Goal: Information Seeking & Learning: Learn about a topic

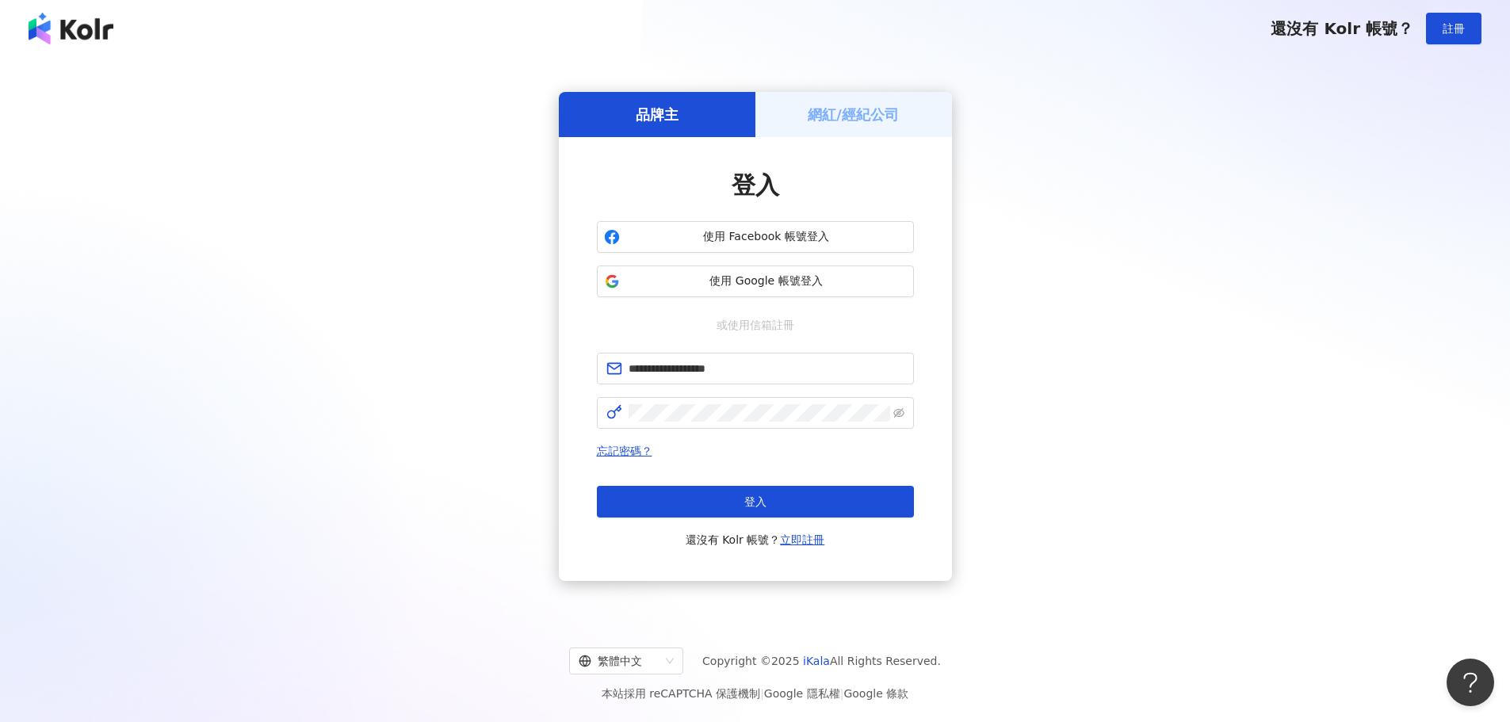
click at [705, 496] on button "登入" at bounding box center [755, 502] width 317 height 32
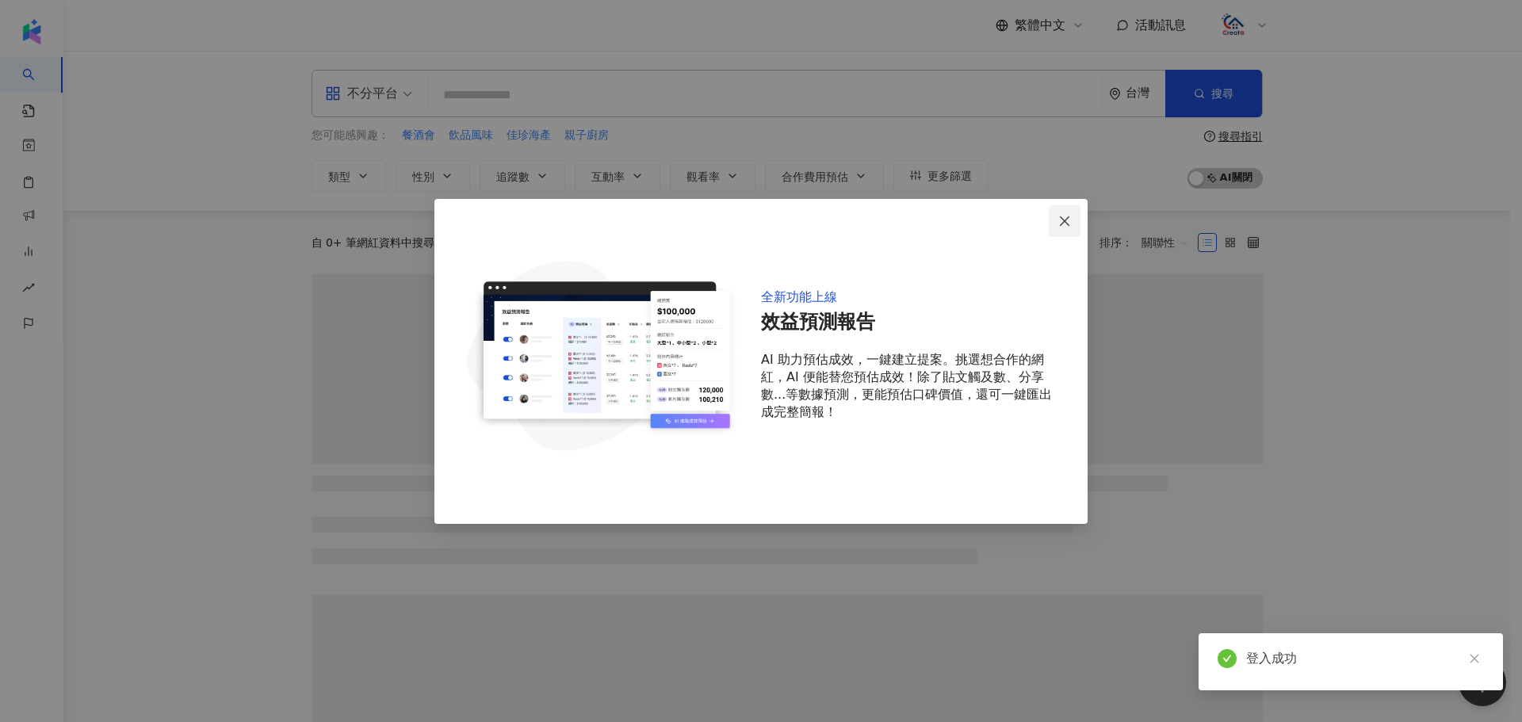
click at [1064, 218] on icon "close" at bounding box center [1064, 221] width 13 height 13
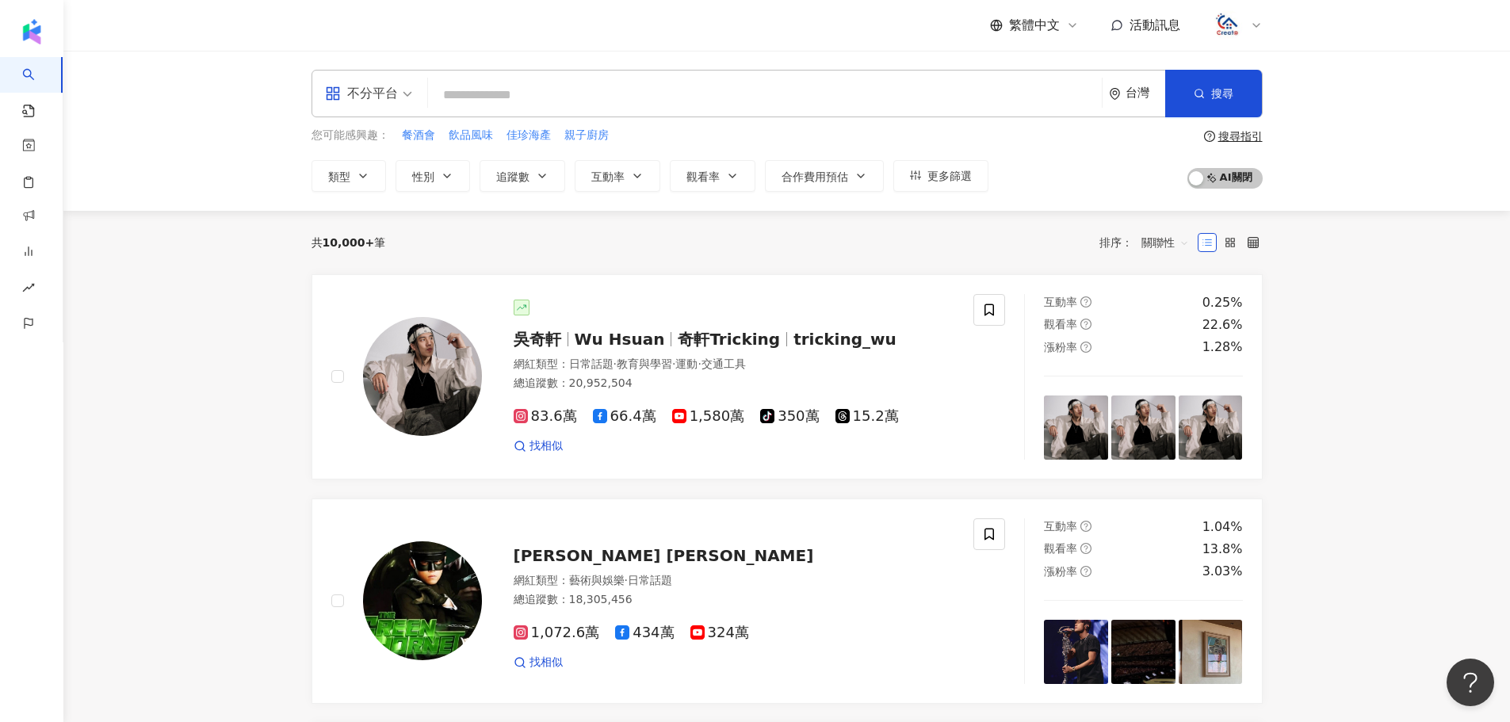
click at [1250, 26] on icon at bounding box center [1256, 25] width 13 height 13
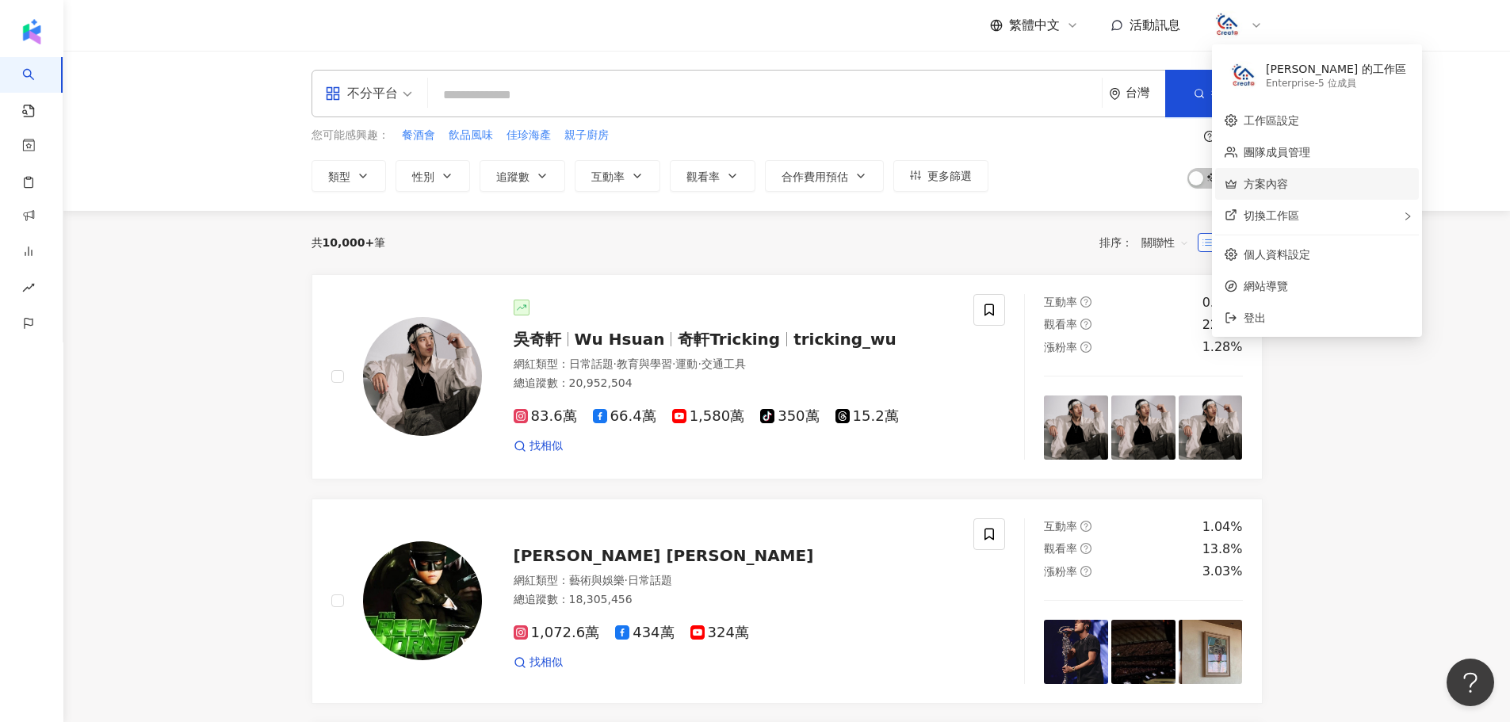
click at [1288, 181] on link "方案內容" at bounding box center [1265, 184] width 44 height 13
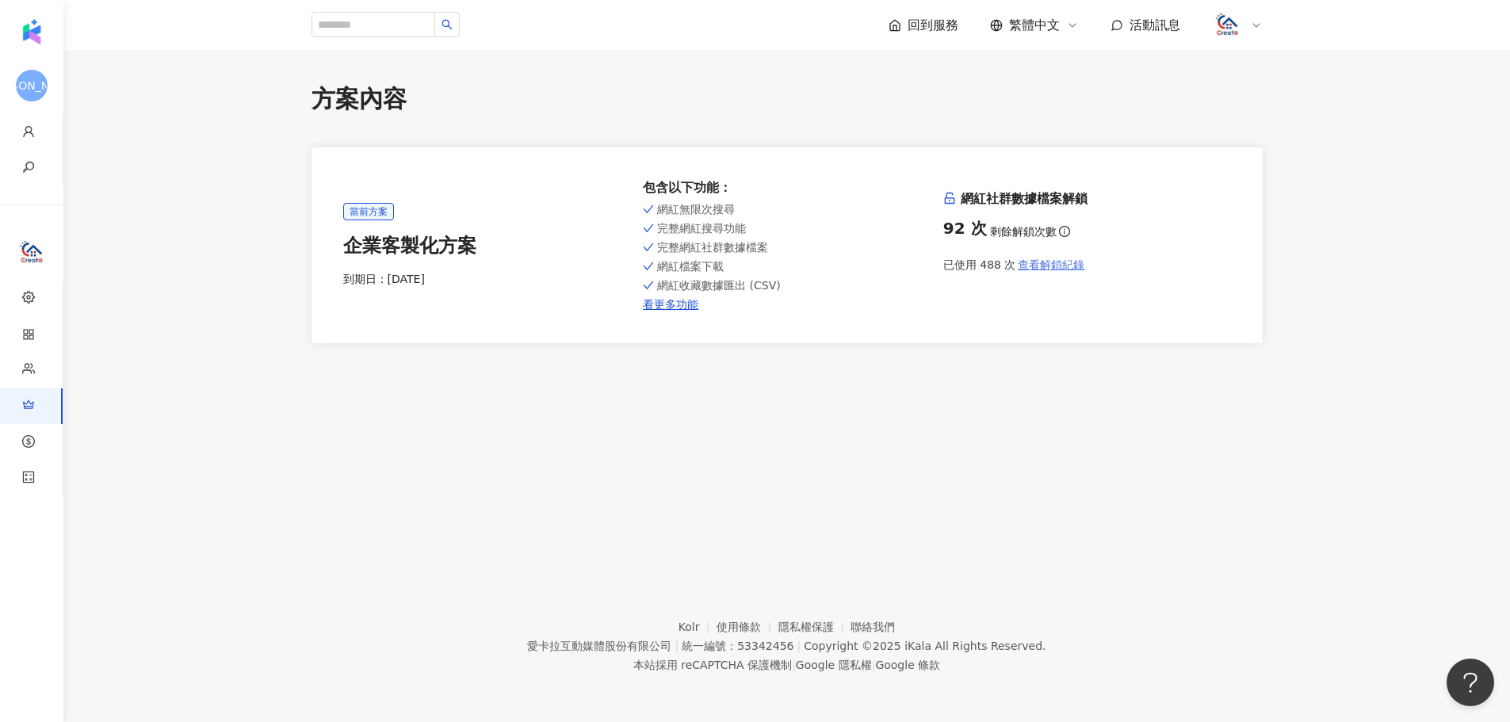
click at [1052, 268] on span "查看解鎖紀錄" at bounding box center [1051, 264] width 67 height 13
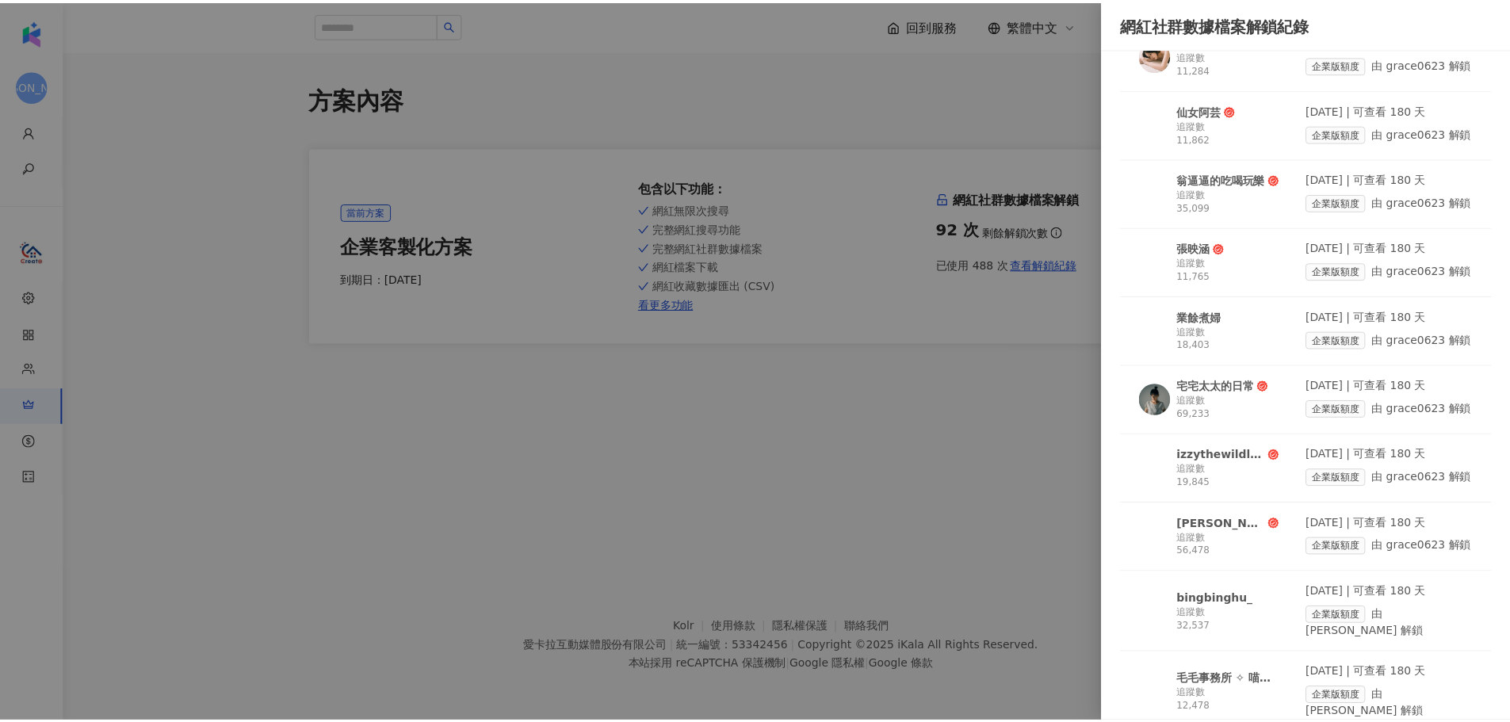
scroll to position [396, 0]
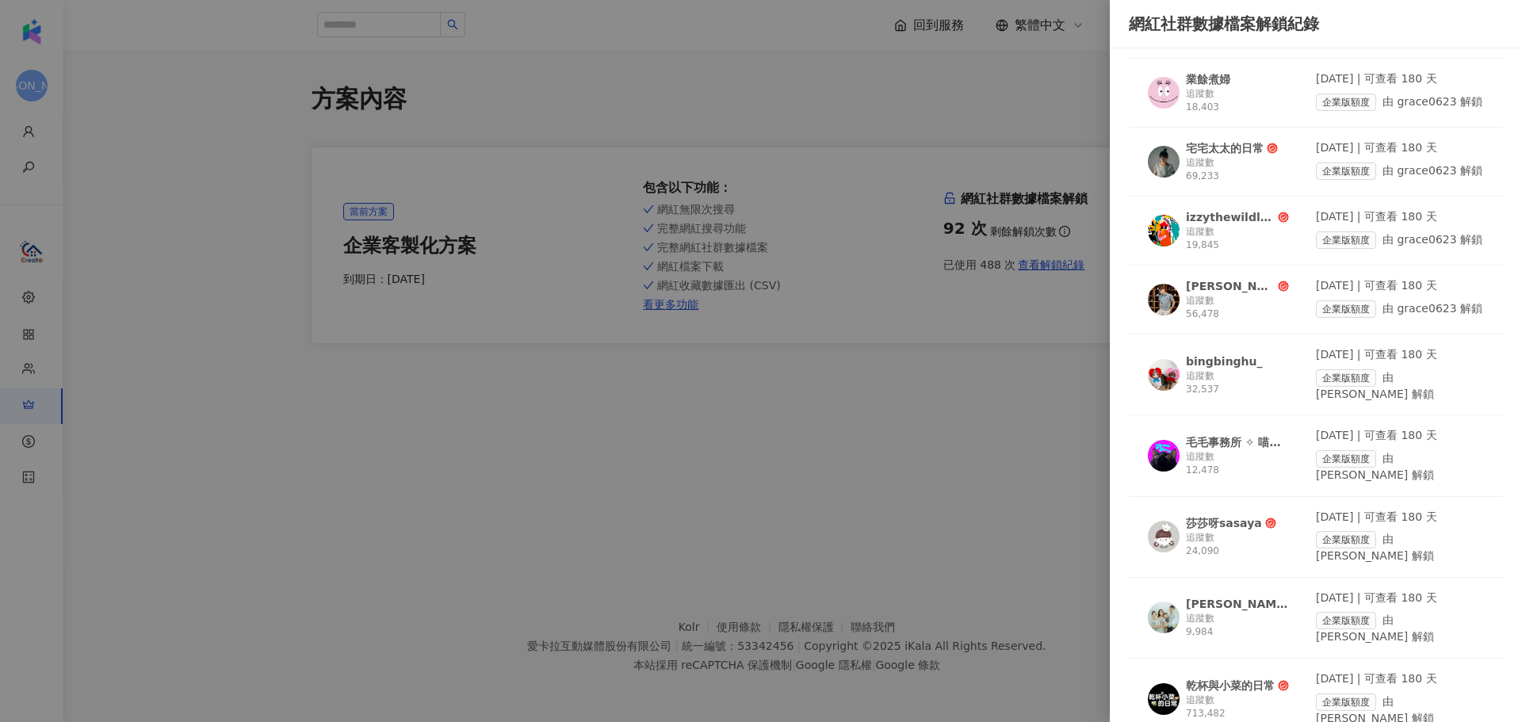
click at [920, 376] on div at bounding box center [761, 361] width 1522 height 722
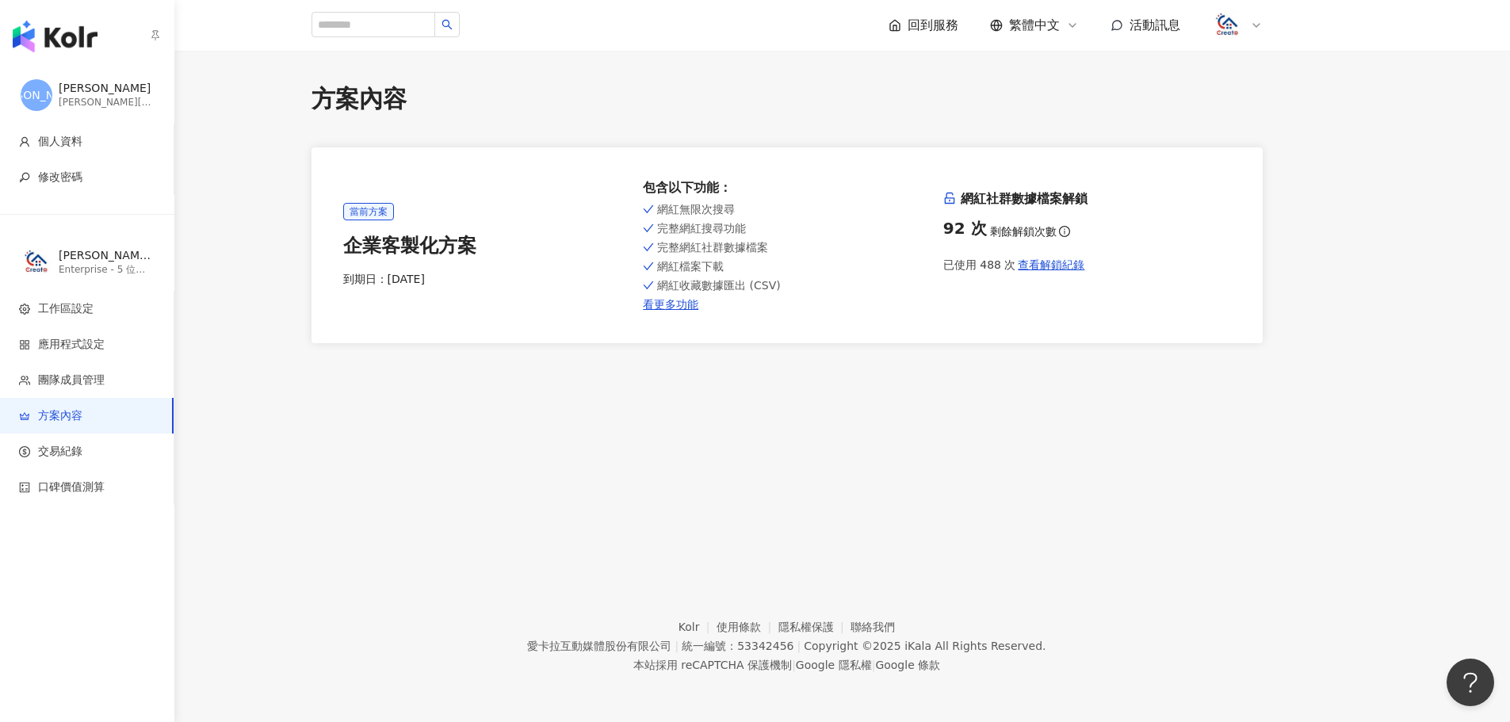
click at [68, 18] on div "button" at bounding box center [87, 33] width 174 height 67
click at [54, 36] on img "button" at bounding box center [55, 37] width 85 height 32
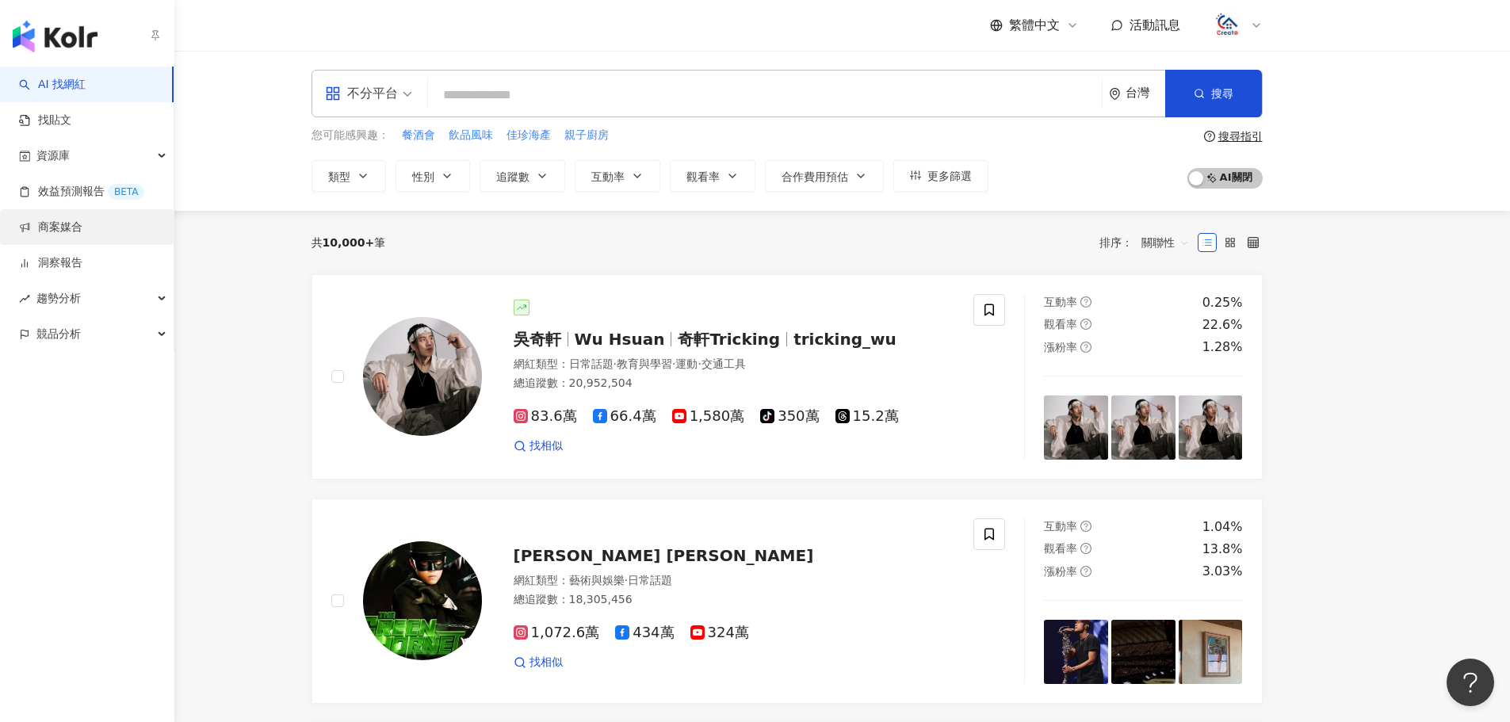
click at [71, 223] on link "商案媒合" at bounding box center [50, 228] width 63 height 16
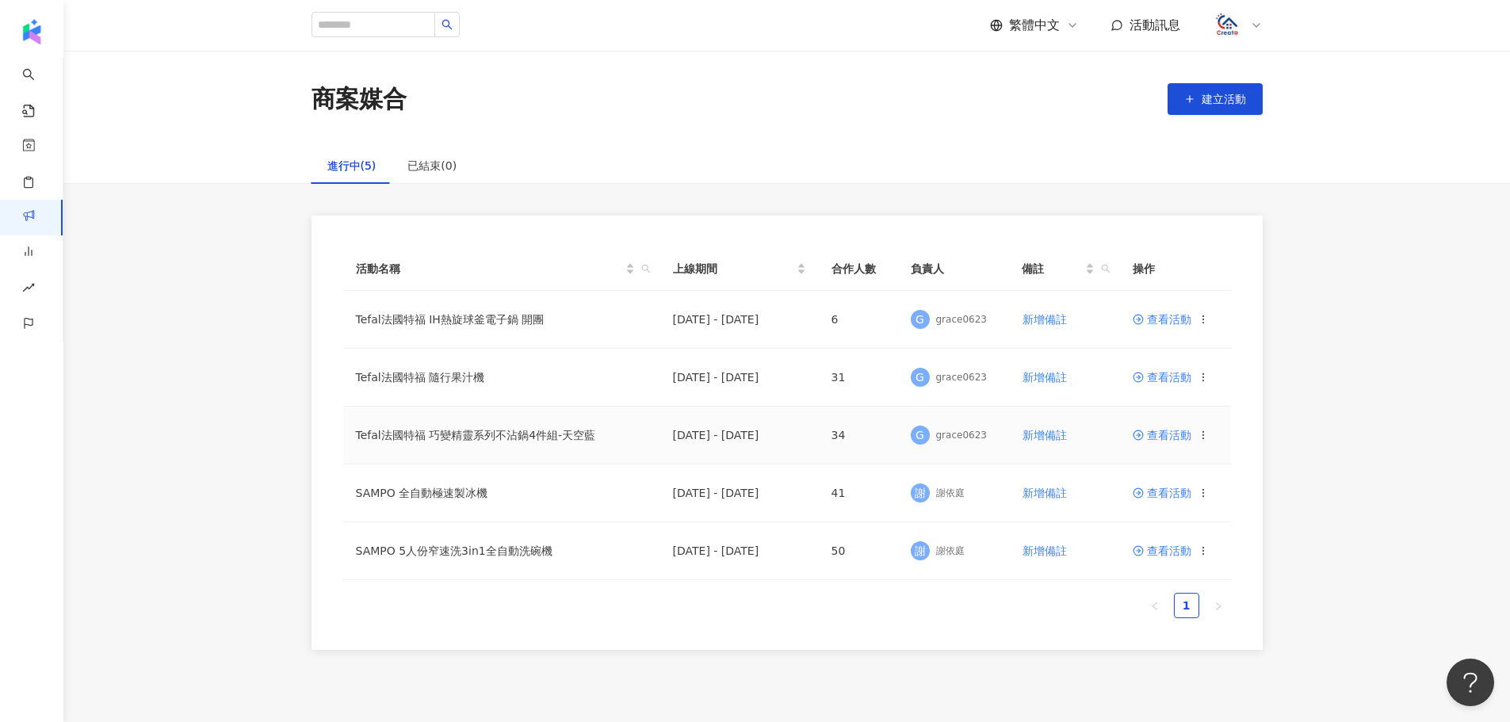
click at [487, 437] on td "Tefal法國特福 巧變精靈系列不沾鍋4件組-天空藍" at bounding box center [501, 436] width 317 height 58
click at [411, 321] on td "Tefal法國特福 IH熱旋球釜電子鍋 開團" at bounding box center [501, 320] width 317 height 58
click at [1172, 435] on span "查看活動" at bounding box center [1162, 435] width 59 height 11
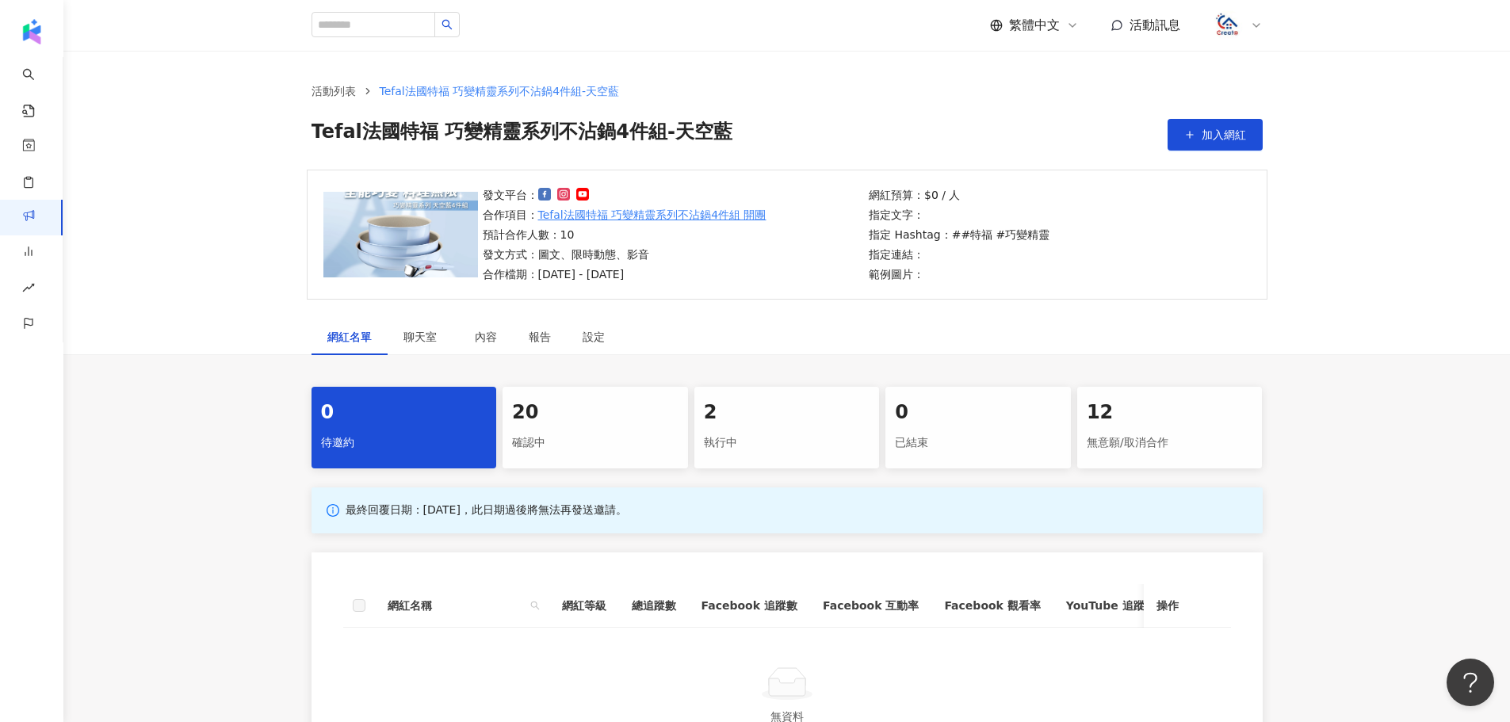
click at [798, 418] on div "2" at bounding box center [787, 412] width 166 height 27
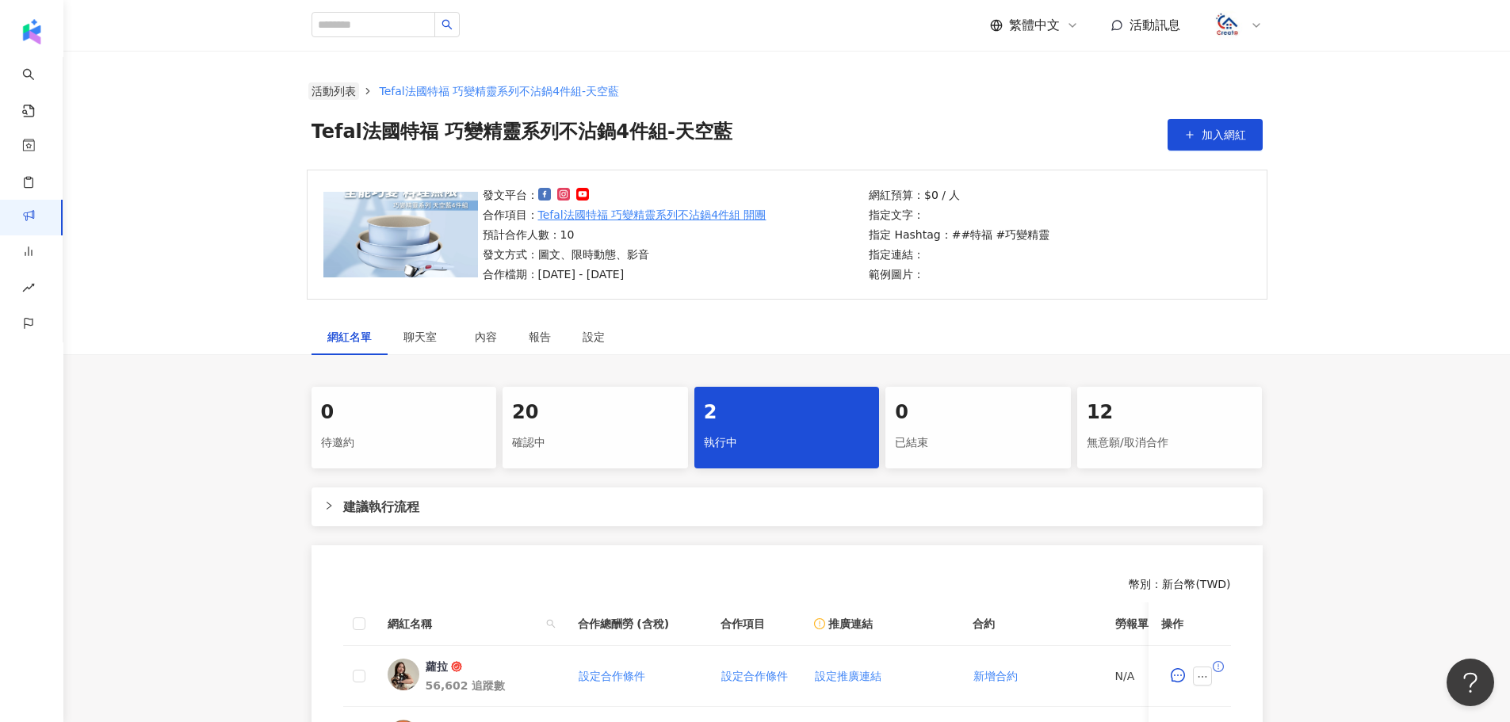
click at [345, 91] on link "活動列表" at bounding box center [333, 90] width 51 height 17
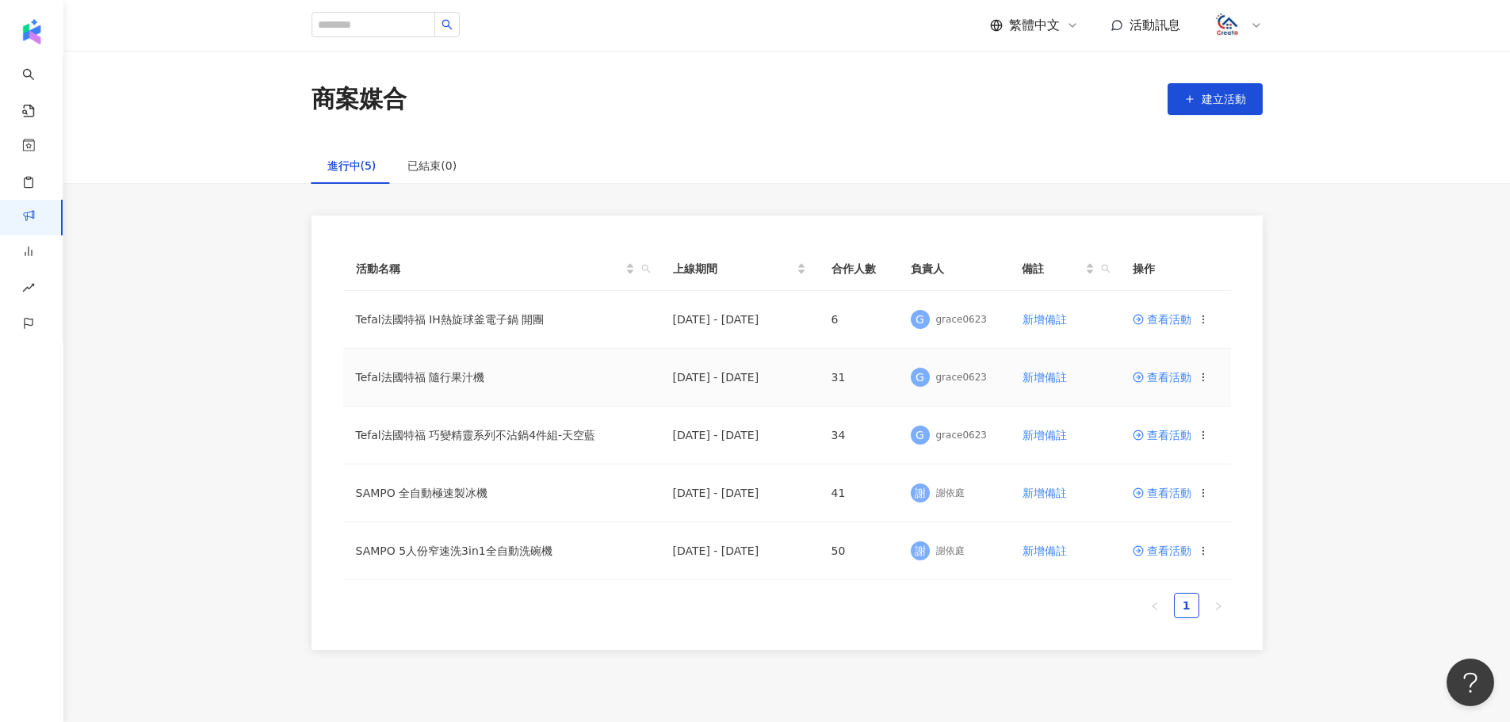
click at [1173, 374] on span "查看活動" at bounding box center [1162, 377] width 59 height 11
click at [1163, 319] on span "查看活動" at bounding box center [1162, 319] width 59 height 11
click at [1167, 435] on span "查看活動" at bounding box center [1162, 435] width 59 height 11
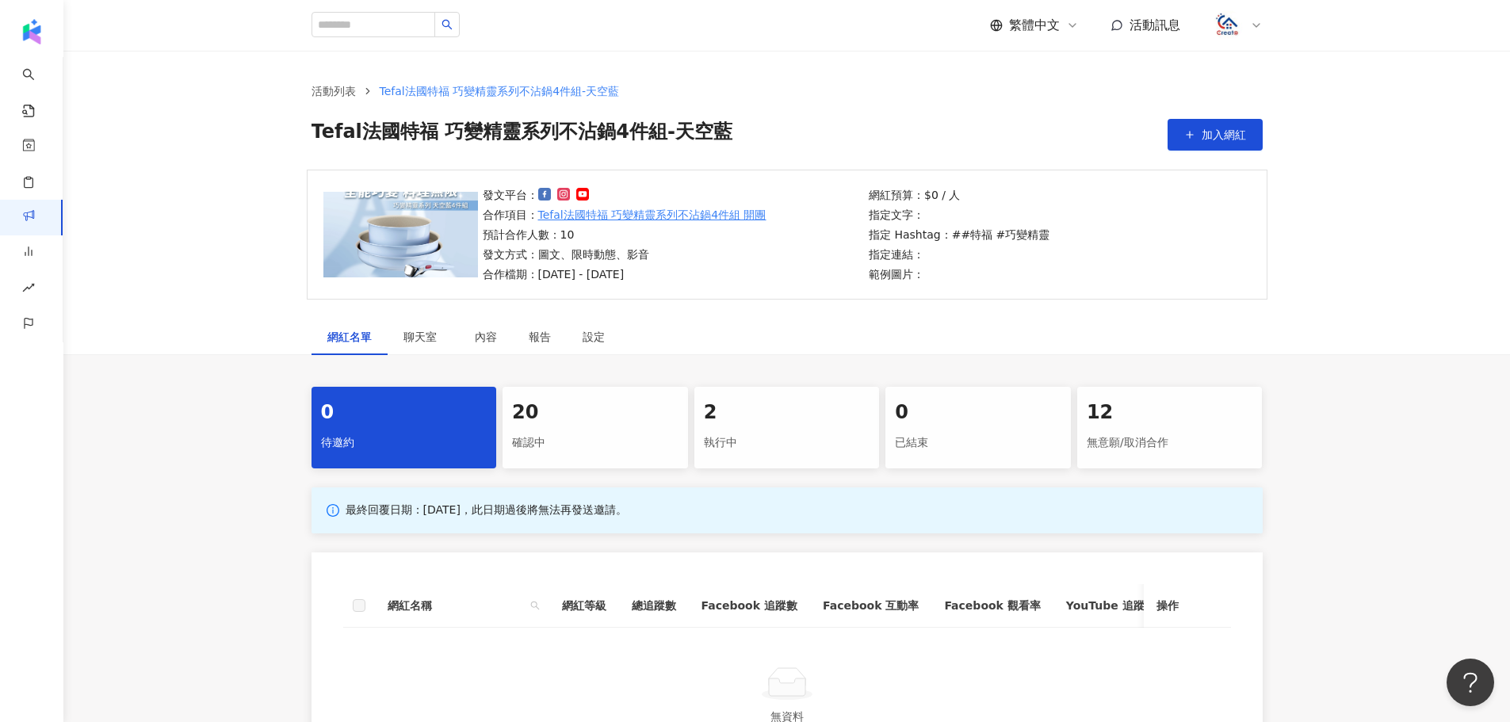
click at [785, 437] on div "執行中" at bounding box center [787, 443] width 166 height 27
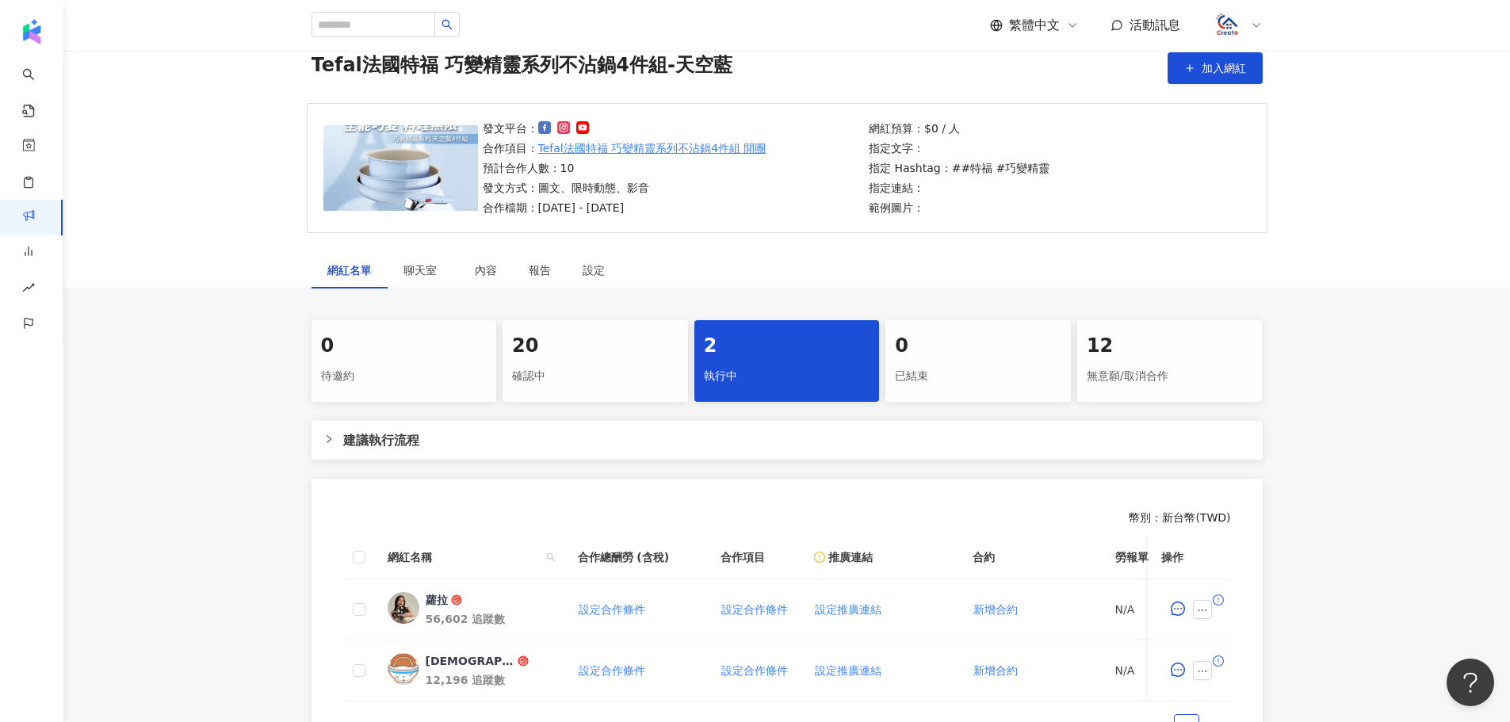
scroll to position [159, 0]
